Goal: Task Accomplishment & Management: Manage account settings

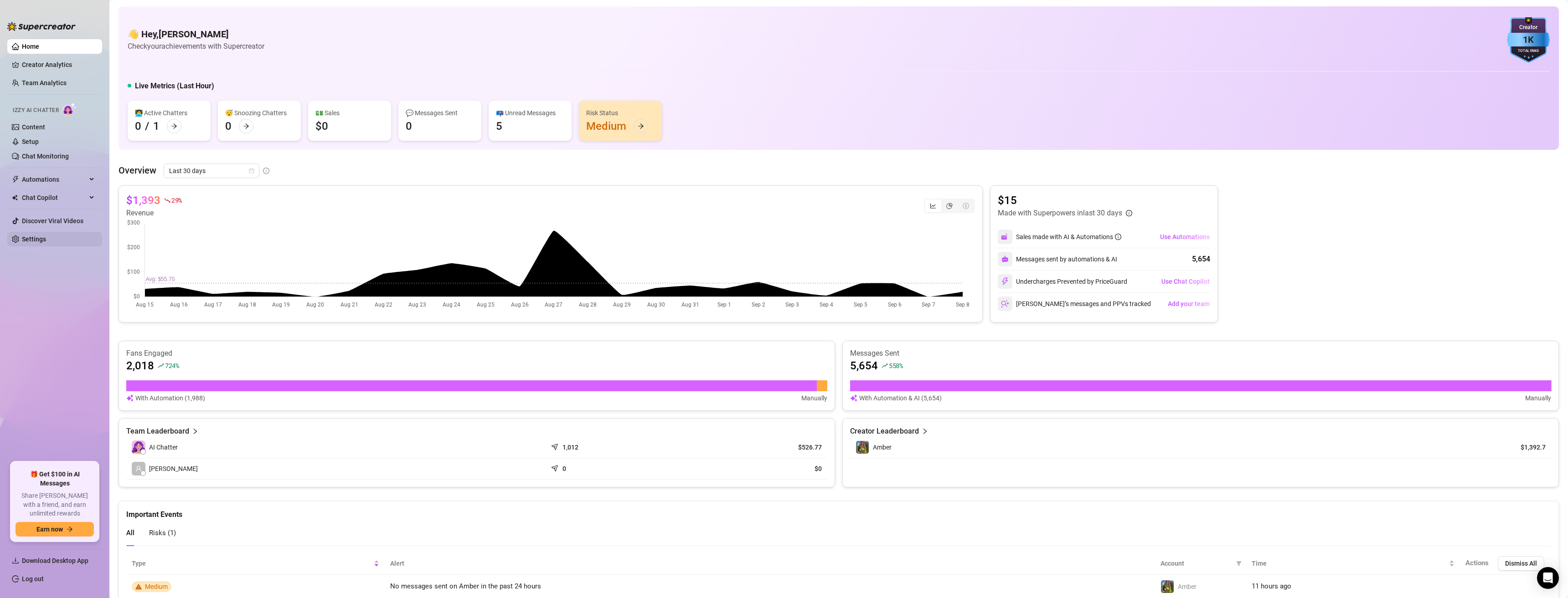
click at [43, 240] on link "Settings" at bounding box center [34, 239] width 24 height 8
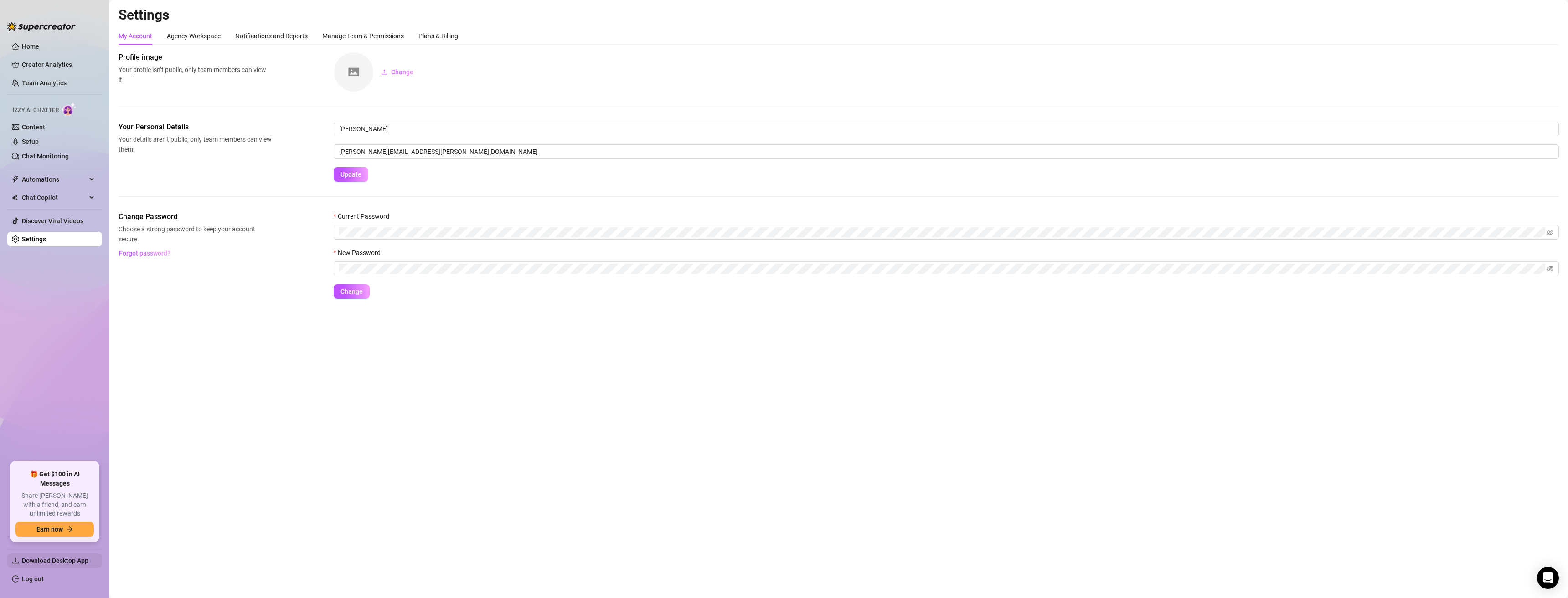
click at [64, 559] on span "Download Desktop App" at bounding box center [55, 561] width 67 height 8
click at [40, 124] on link "Content" at bounding box center [33, 127] width 23 height 8
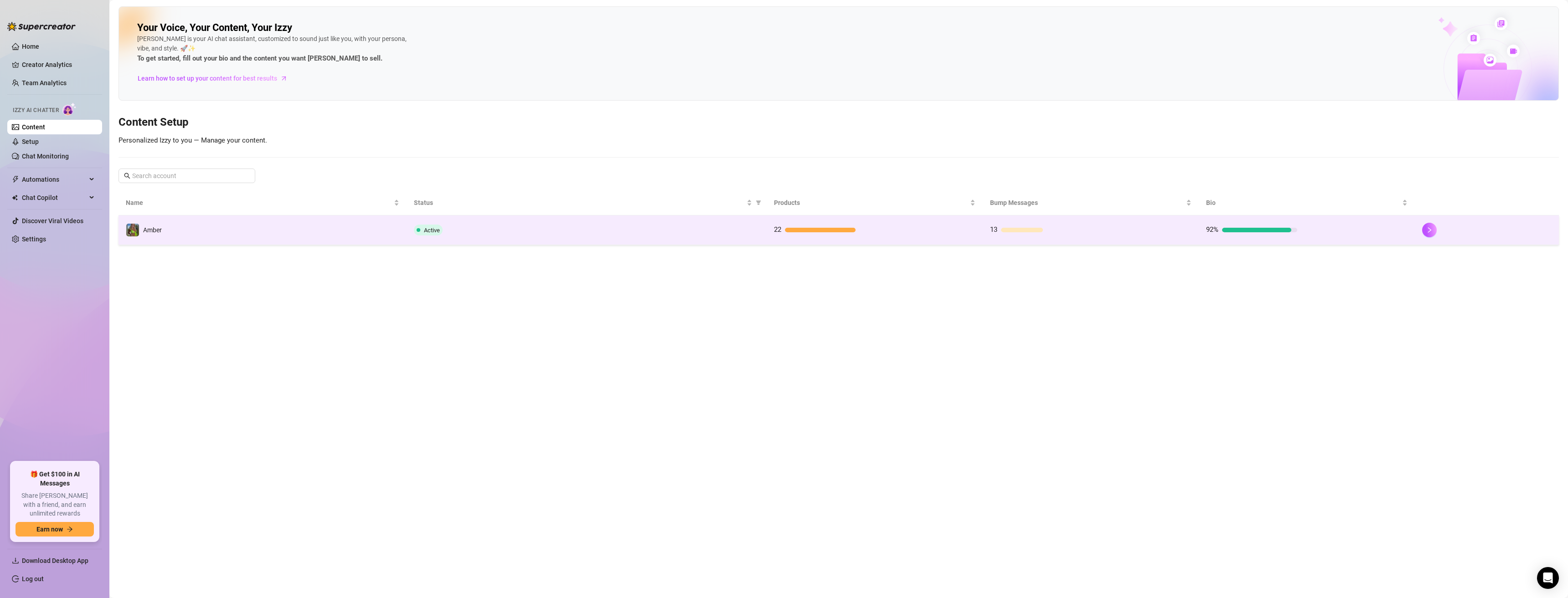
click at [149, 224] on div "Amber" at bounding box center [143, 230] width 36 height 14
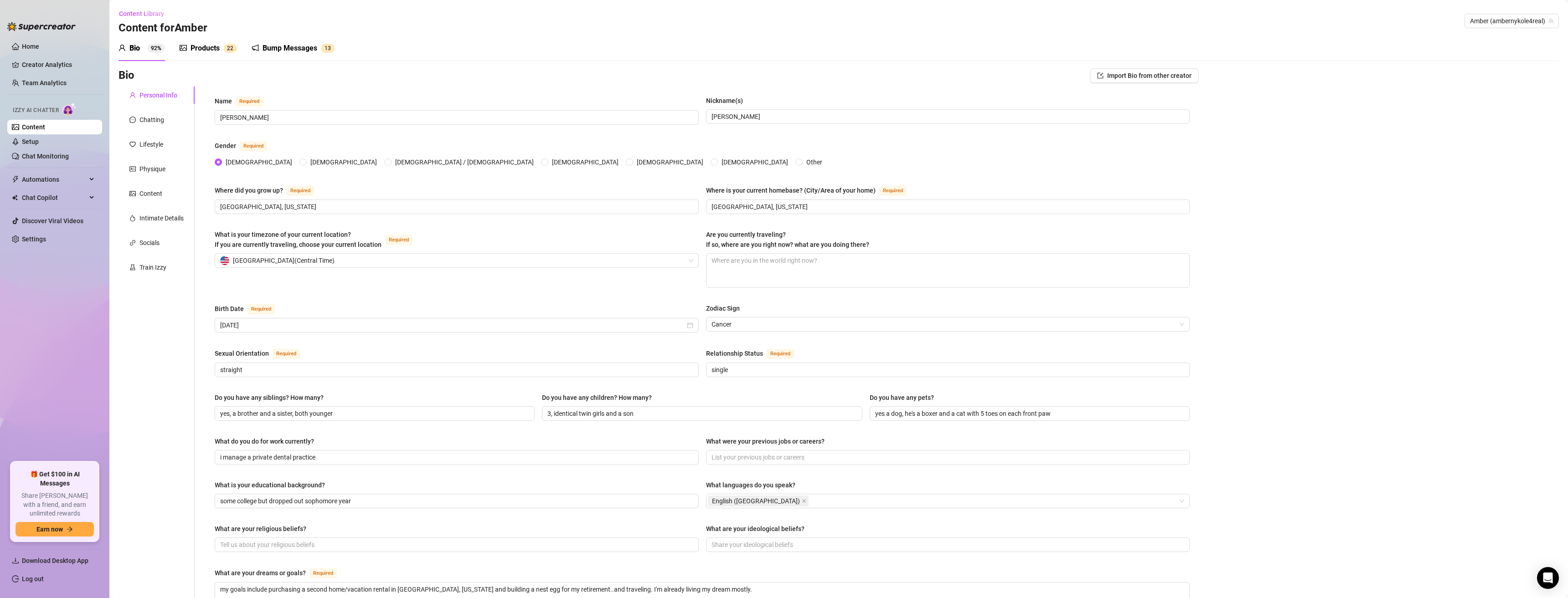
click at [275, 50] on div "Bump Messages" at bounding box center [290, 48] width 55 height 11
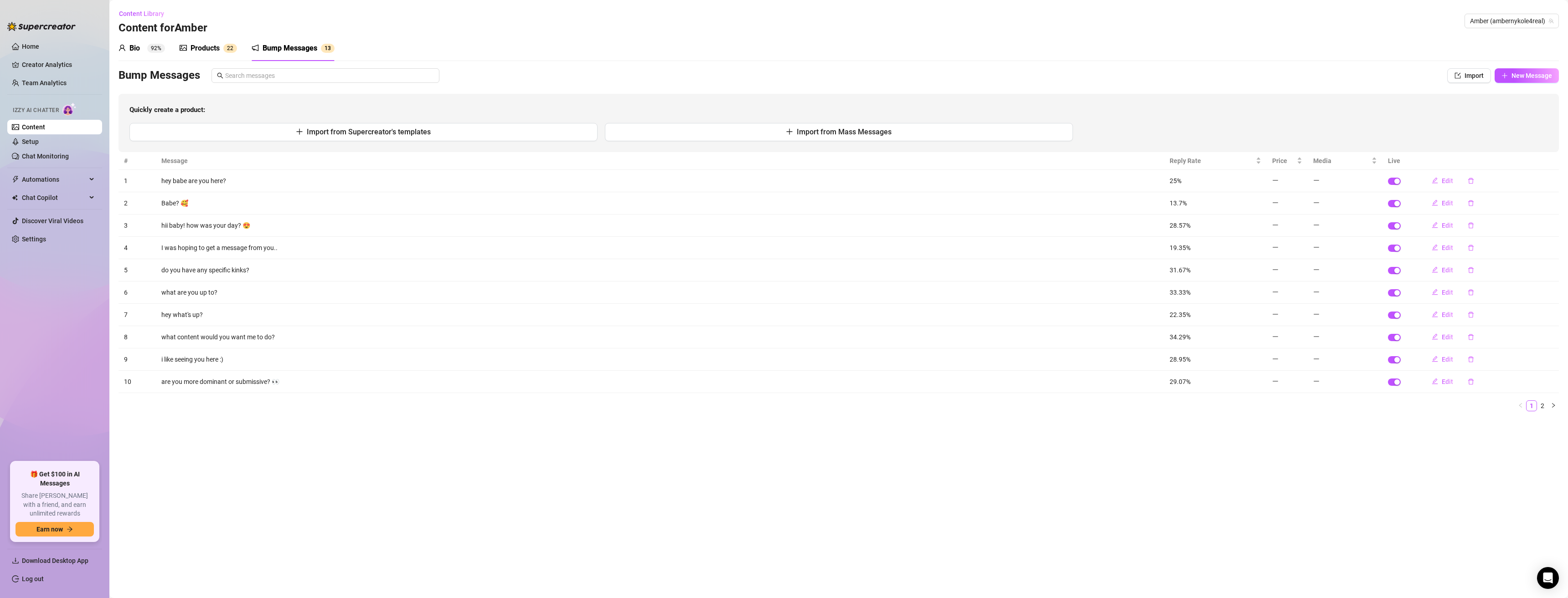
click at [209, 51] on div "Products" at bounding box center [205, 48] width 29 height 11
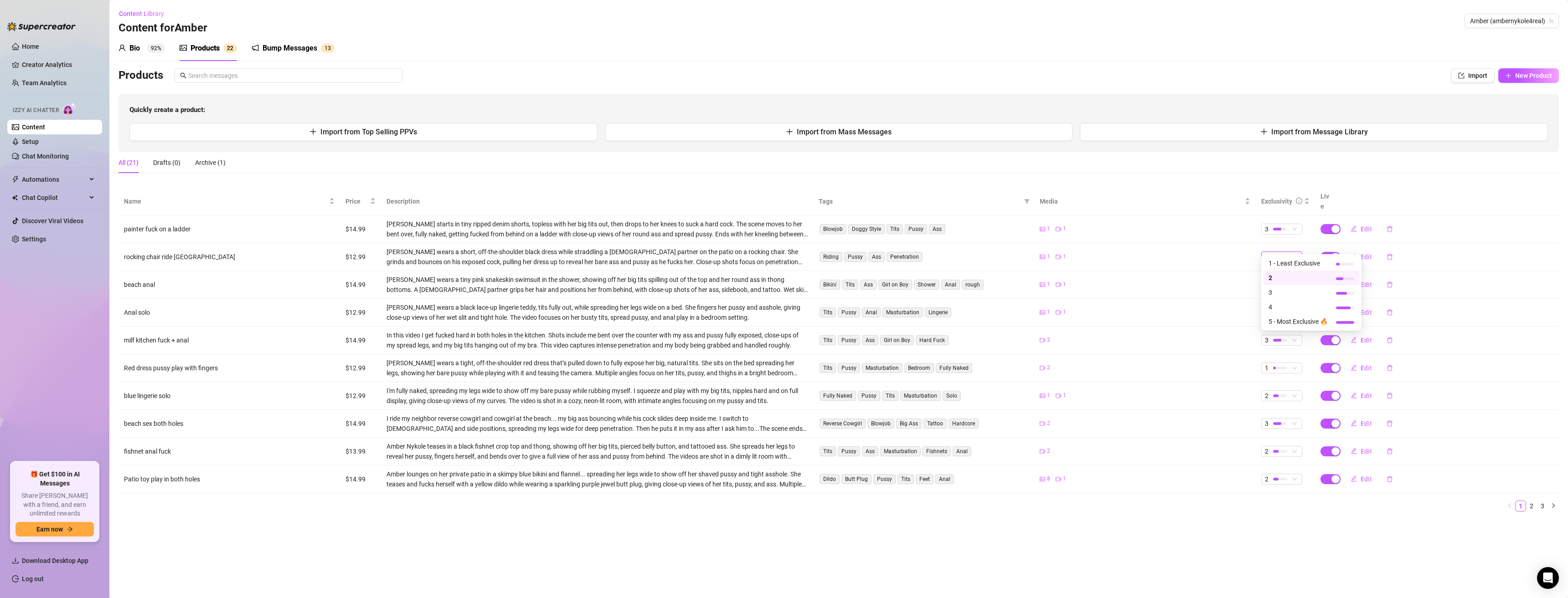
click at [1299, 252] on div "2" at bounding box center [1282, 257] width 41 height 11
click at [1285, 294] on span "3" at bounding box center [1298, 292] width 59 height 10
